Goal: Task Accomplishment & Management: Manage account settings

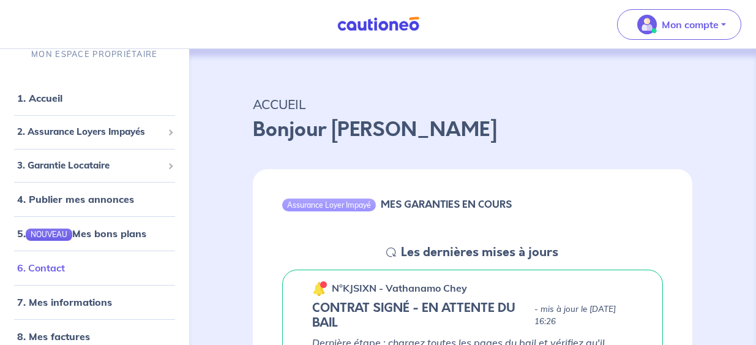
scroll to position [15, 0]
click at [53, 266] on link "6. Contact" at bounding box center [41, 268] width 48 height 12
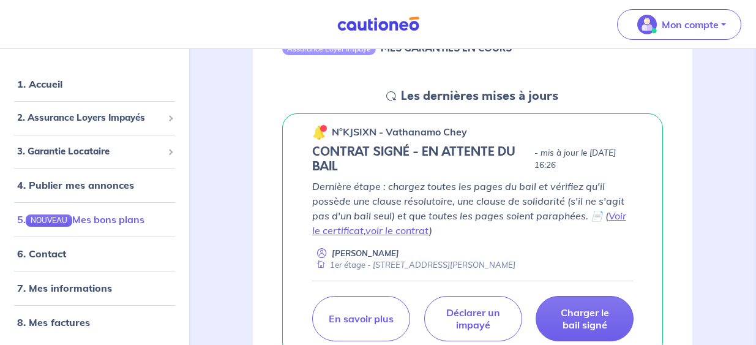
scroll to position [157, 0]
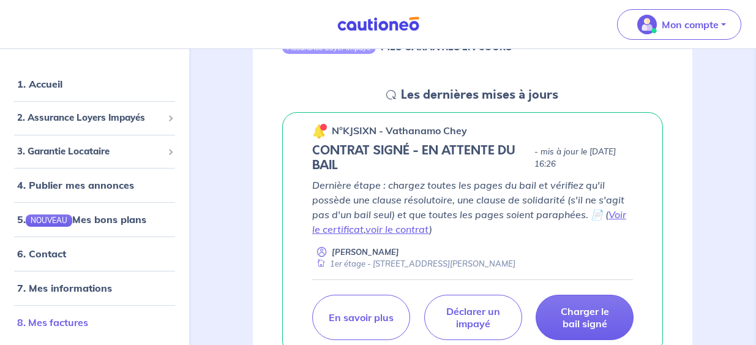
click at [67, 321] on link "8. Mes factures" at bounding box center [52, 323] width 71 height 12
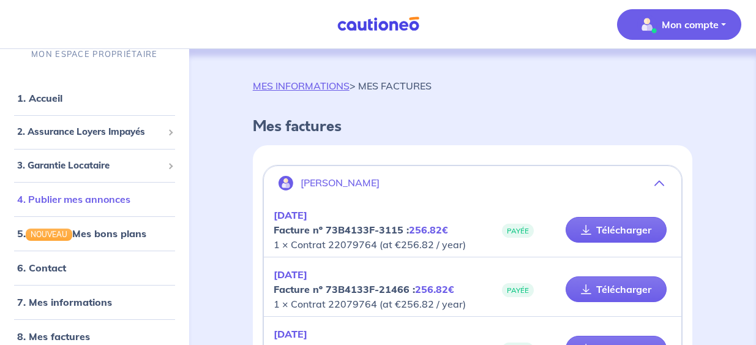
scroll to position [15, 0]
click at [700, 16] on span "Mon compte" at bounding box center [676, 25] width 86 height 20
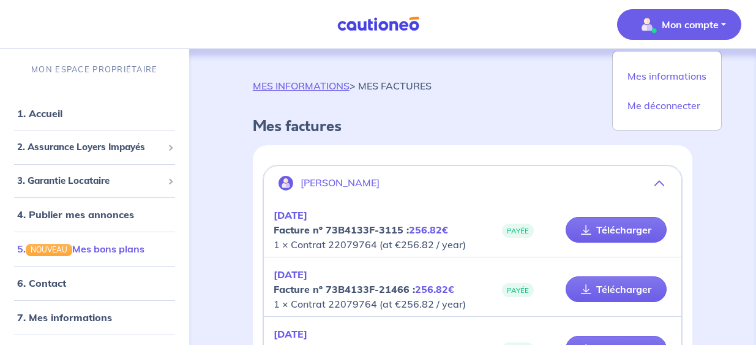
scroll to position [0, 0]
click at [470, 119] on h4 "Mes factures" at bounding box center [473, 127] width 440 height 18
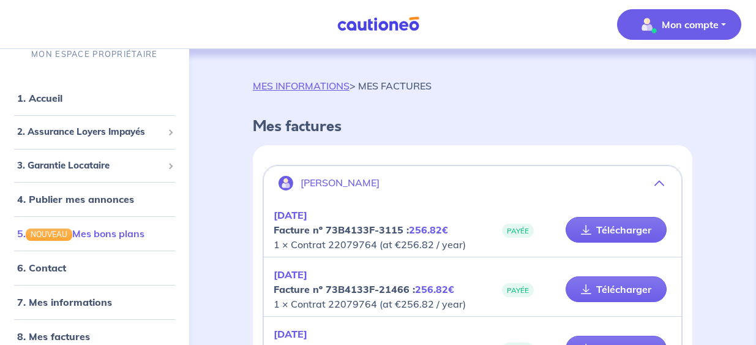
scroll to position [15, 0]
click at [92, 129] on span "2. Assurance Loyers Impayés" at bounding box center [90, 133] width 146 height 14
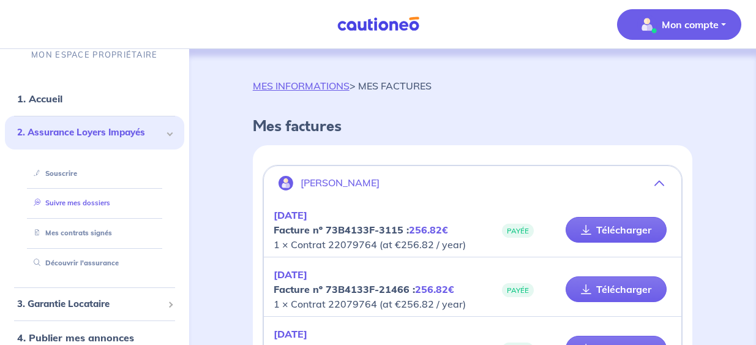
click at [86, 200] on link "Suivre mes dossiers" at bounding box center [69, 202] width 81 height 9
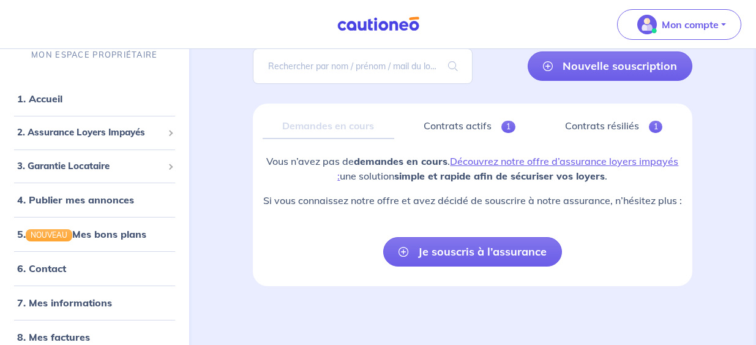
scroll to position [95, 0]
click at [107, 132] on span "2. Assurance Loyers Impayés" at bounding box center [90, 133] width 146 height 14
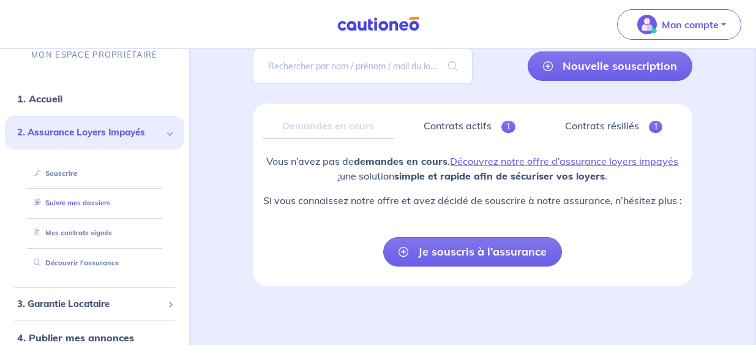
click at [81, 200] on link "Suivre mes dossiers" at bounding box center [69, 203] width 81 height 9
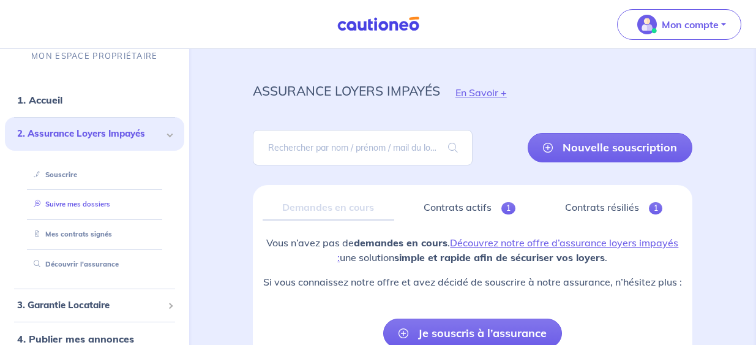
scroll to position [0, 0]
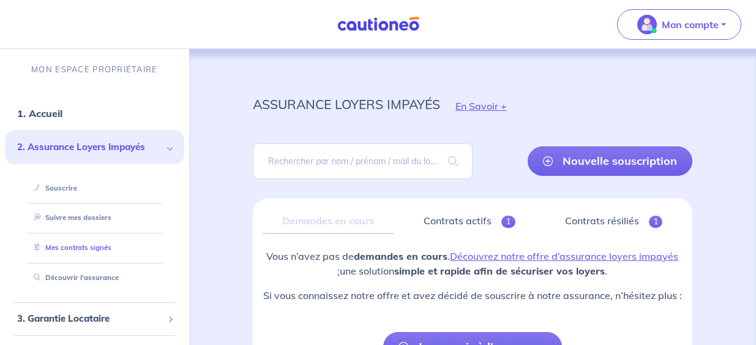
click at [98, 245] on link "Mes contrats signés" at bounding box center [70, 247] width 83 height 9
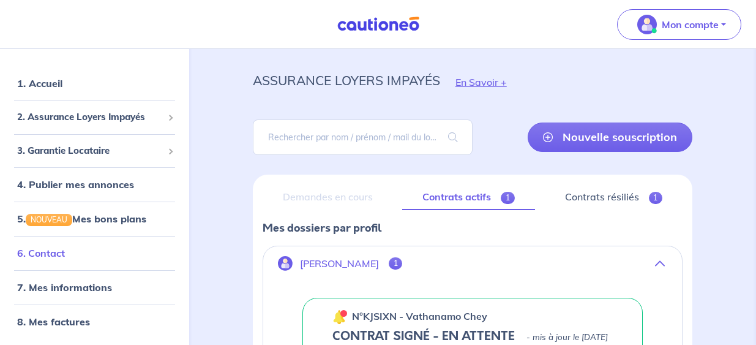
scroll to position [15, 0]
click at [606, 193] on link "Contrats résiliés 1" at bounding box center [614, 197] width 138 height 26
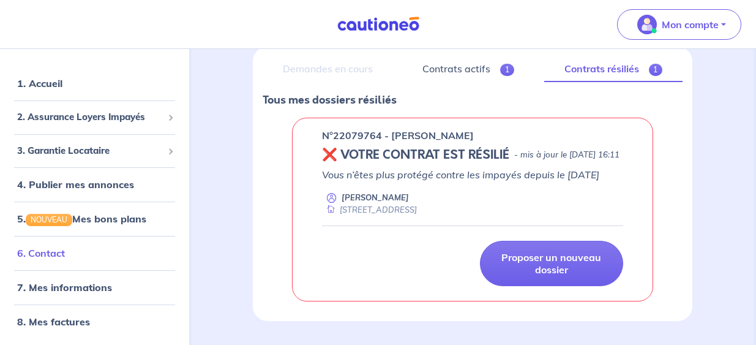
scroll to position [15, 0]
click at [60, 251] on link "6. Contact" at bounding box center [41, 254] width 48 height 12
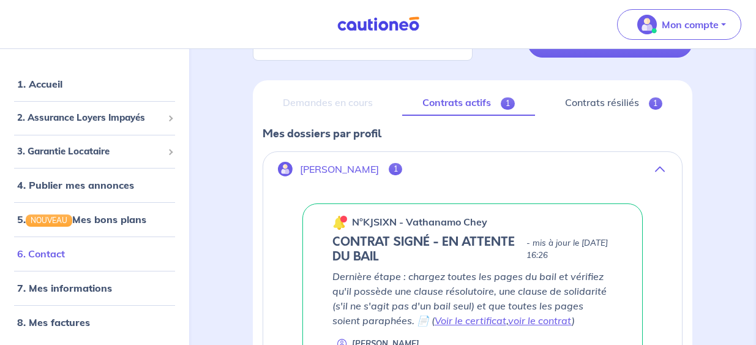
scroll to position [120, 0]
